Goal: Task Accomplishment & Management: Complete application form

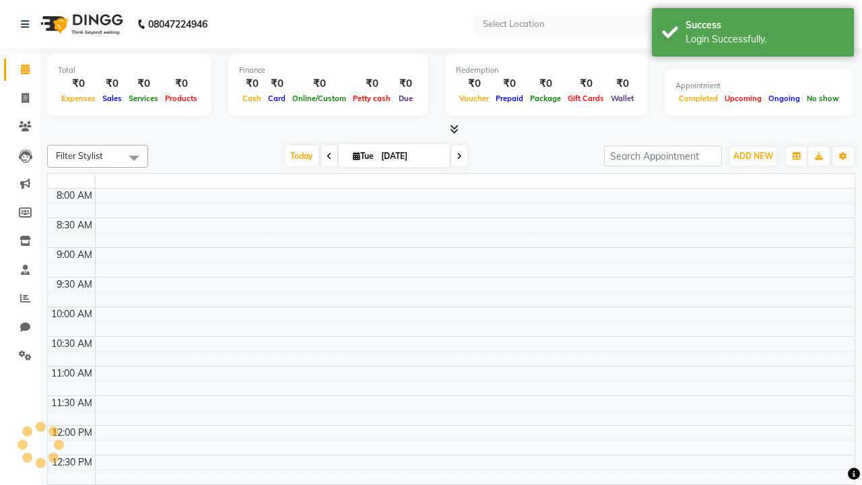
select select "en"
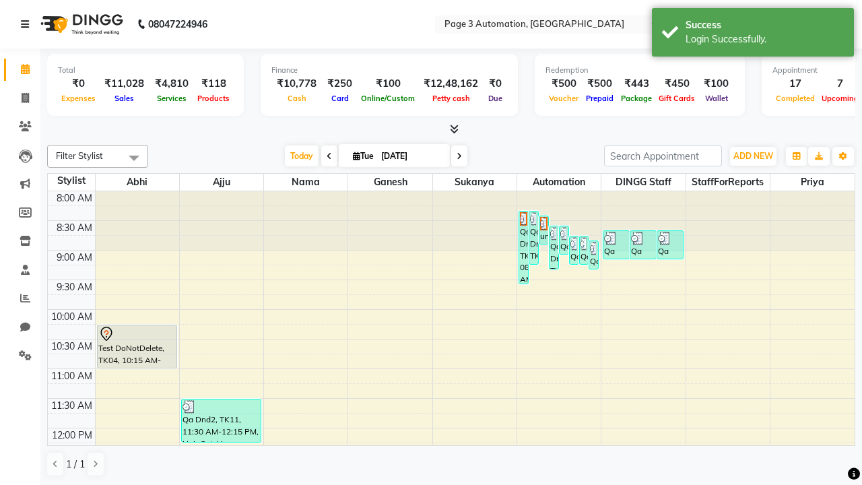
click at [28, 24] on icon at bounding box center [25, 24] width 8 height 9
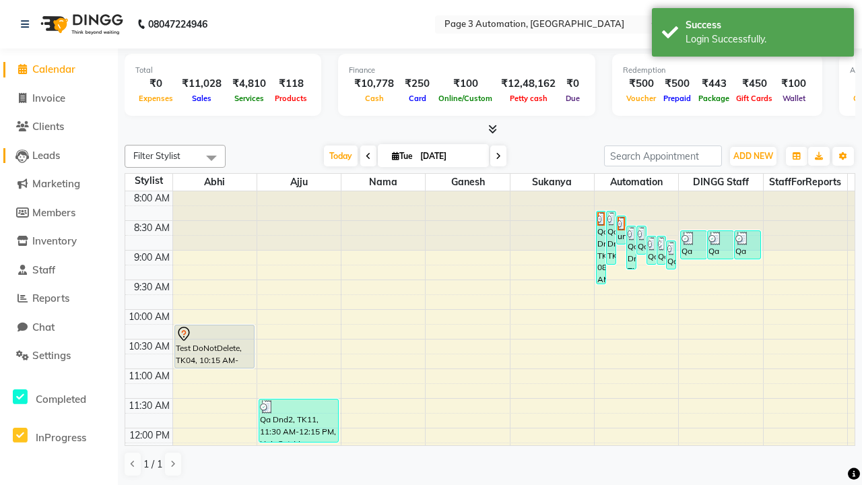
click at [59, 155] on span "Leads" at bounding box center [46, 155] width 28 height 13
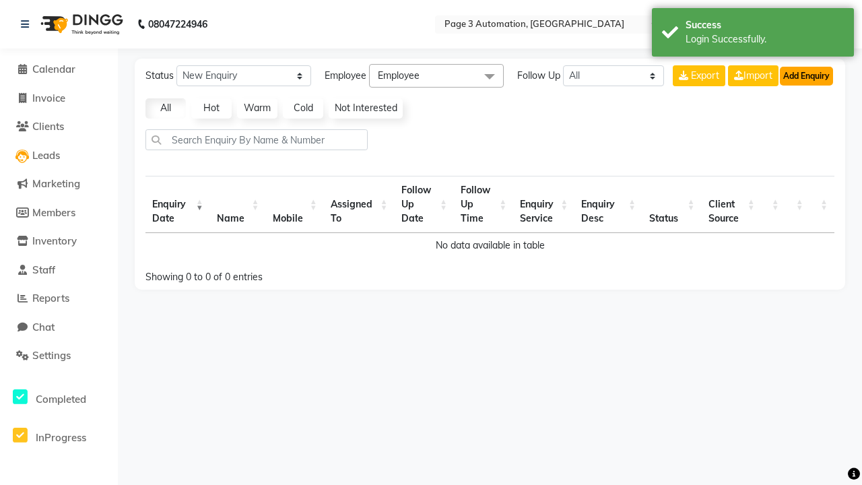
click at [806, 75] on button "Add Enquiry" at bounding box center [806, 76] width 53 height 19
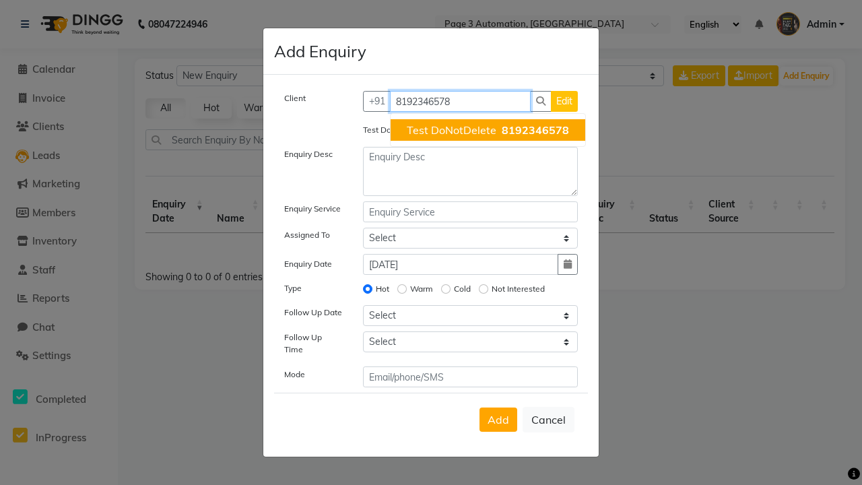
click at [488, 130] on span "Test DoNotDelete" at bounding box center [452, 129] width 90 height 13
type input "8192346578"
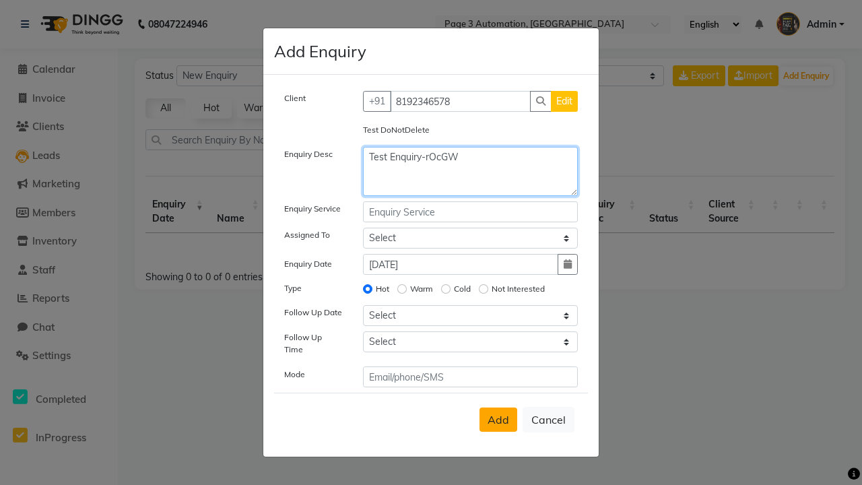
type textarea "Test Enquiry-rOcGW"
click at [499, 420] on span "Add" at bounding box center [499, 419] width 22 height 13
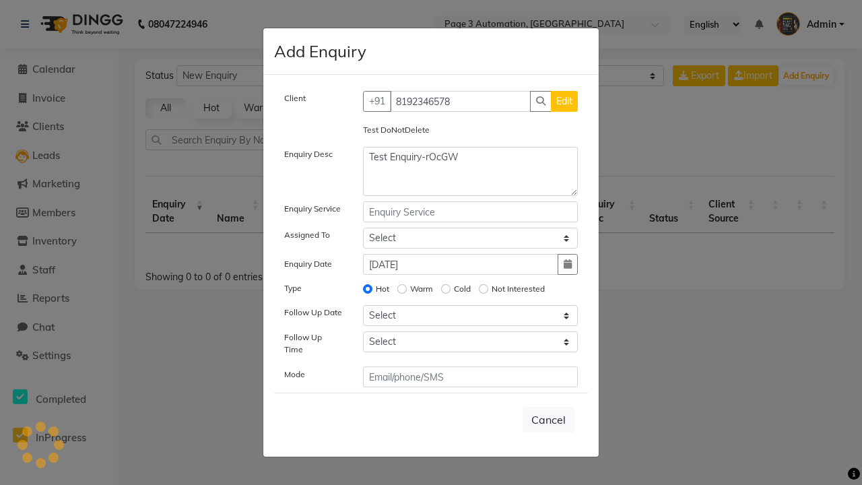
select select
radio input "false"
select select
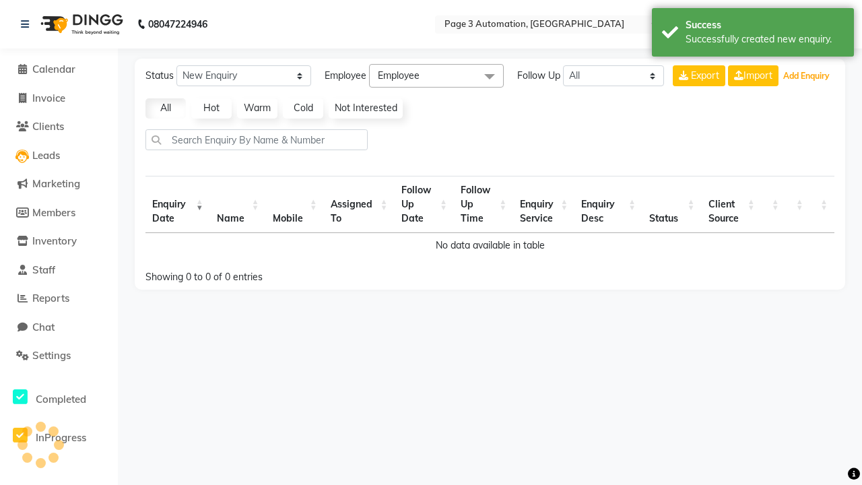
select select "10"
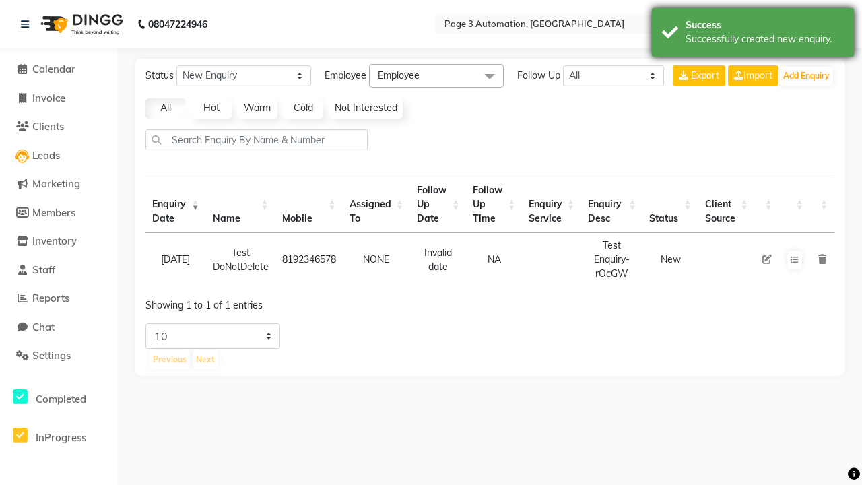
click at [753, 34] on div "Successfully created new enquiry." at bounding box center [765, 39] width 158 height 14
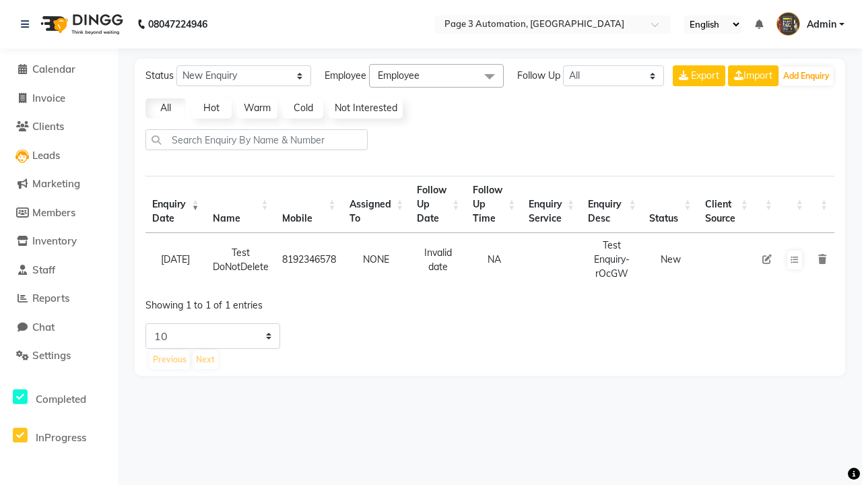
click at [822, 259] on icon at bounding box center [823, 259] width 8 height 9
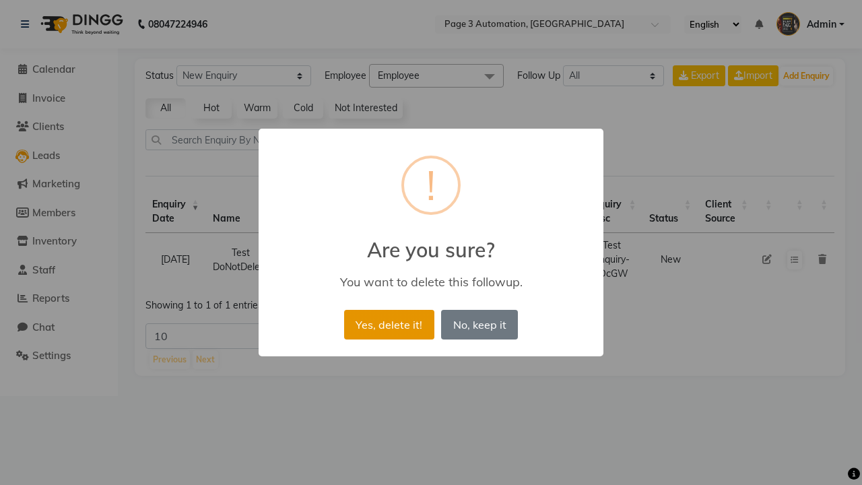
click at [389, 324] on button "Yes, delete it!" at bounding box center [389, 325] width 90 height 30
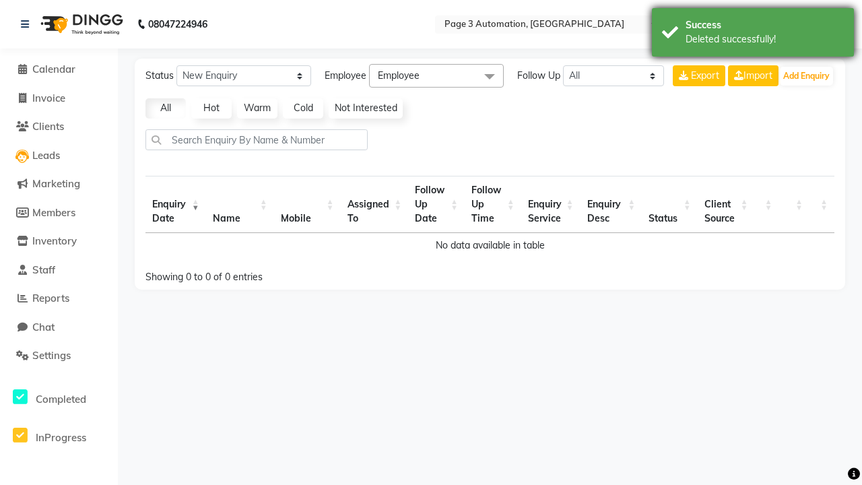
click at [753, 34] on div "Deleted successfully!" at bounding box center [765, 39] width 158 height 14
click at [811, 24] on span "Admin" at bounding box center [822, 25] width 30 height 14
click at [0, 0] on link "Sign out" at bounding box center [0, 0] width 0 height 0
